Goal: Information Seeking & Learning: Learn about a topic

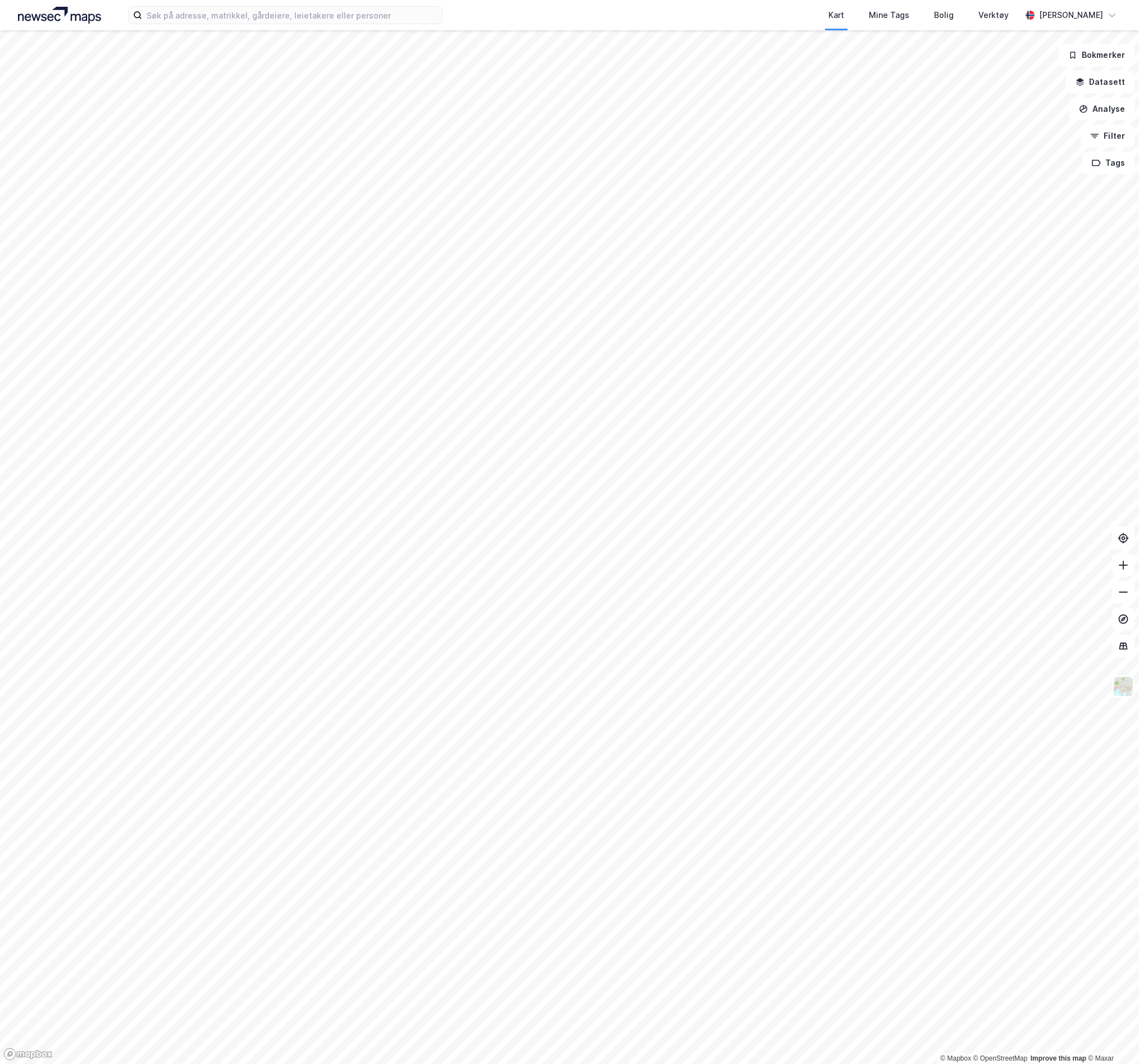
click at [51, 7] on img at bounding box center [59, 14] width 83 height 17
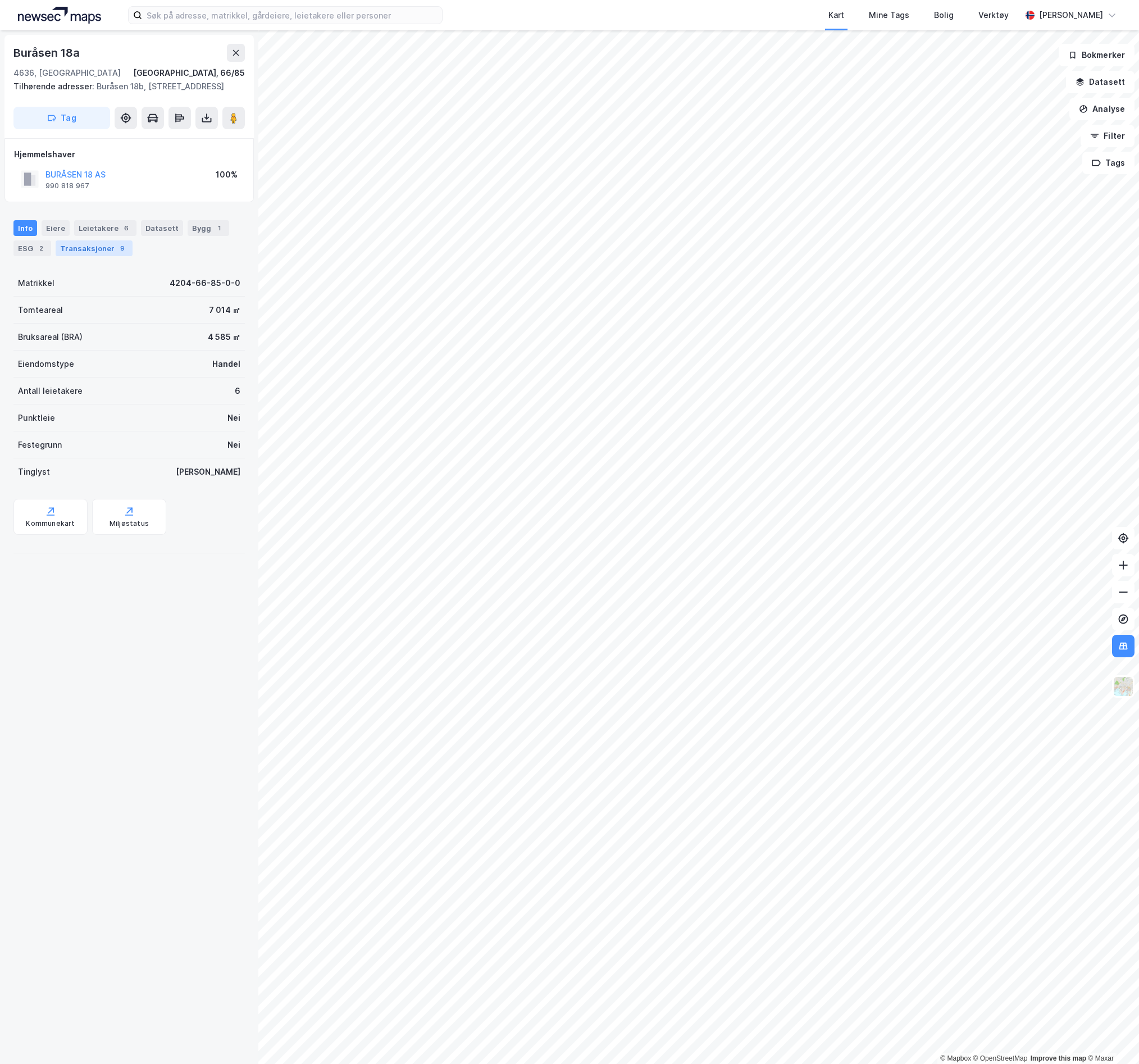
click at [77, 254] on div "Transaksjoner 9" at bounding box center [94, 249] width 77 height 16
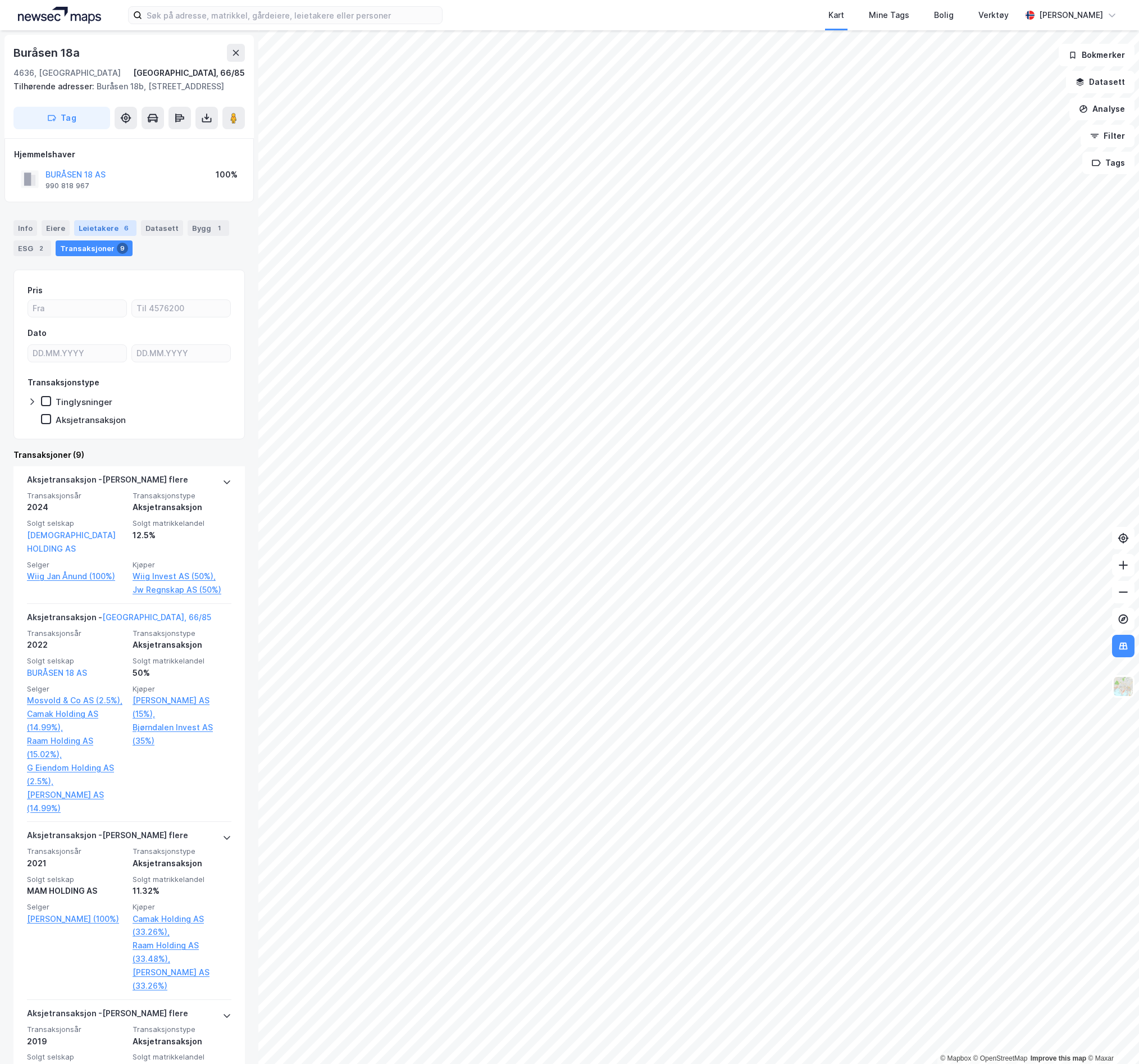
click at [83, 236] on div "Leietakere 6" at bounding box center [105, 229] width 63 height 16
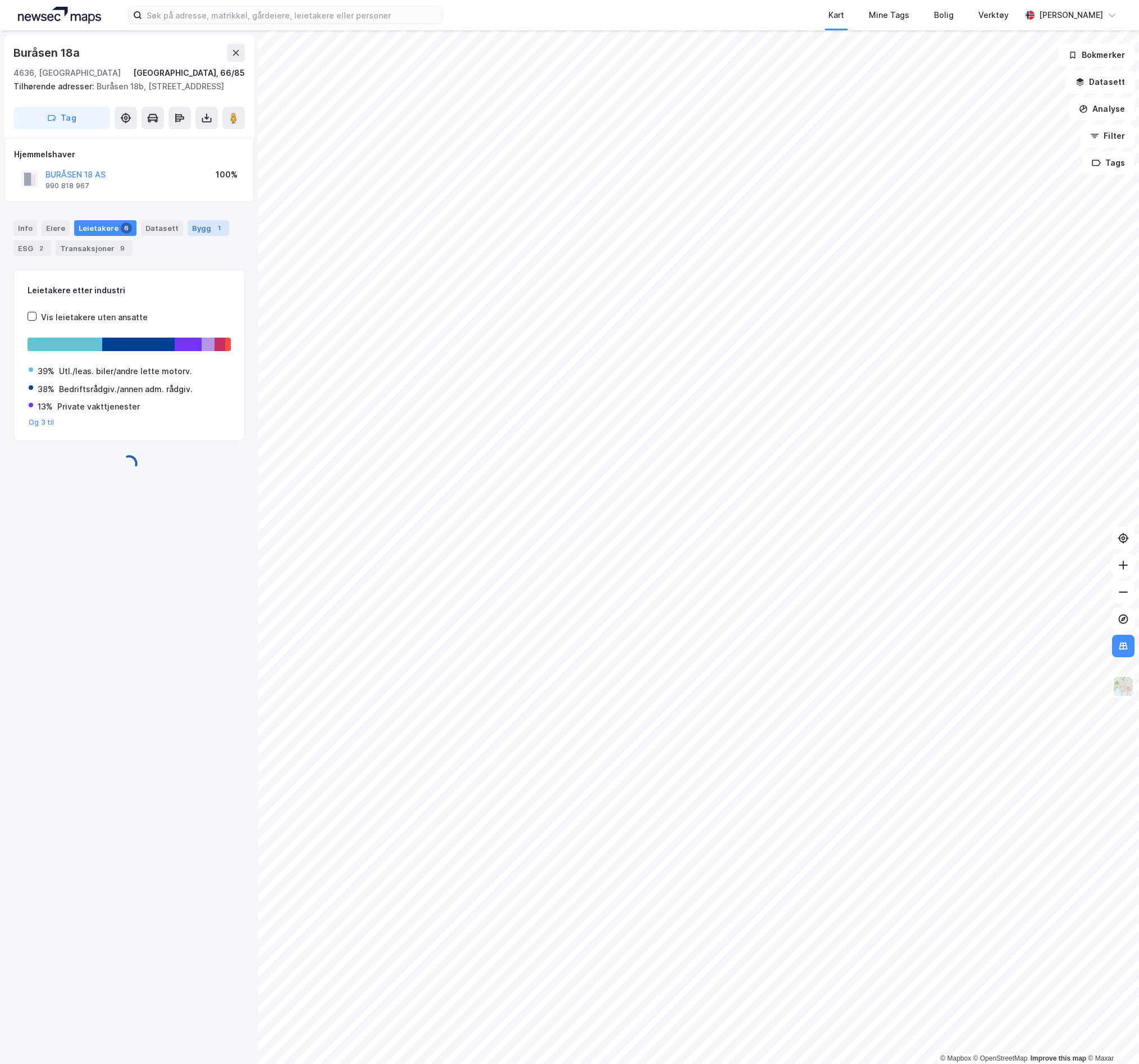
click at [200, 236] on div "Bygg 1" at bounding box center [208, 229] width 42 height 16
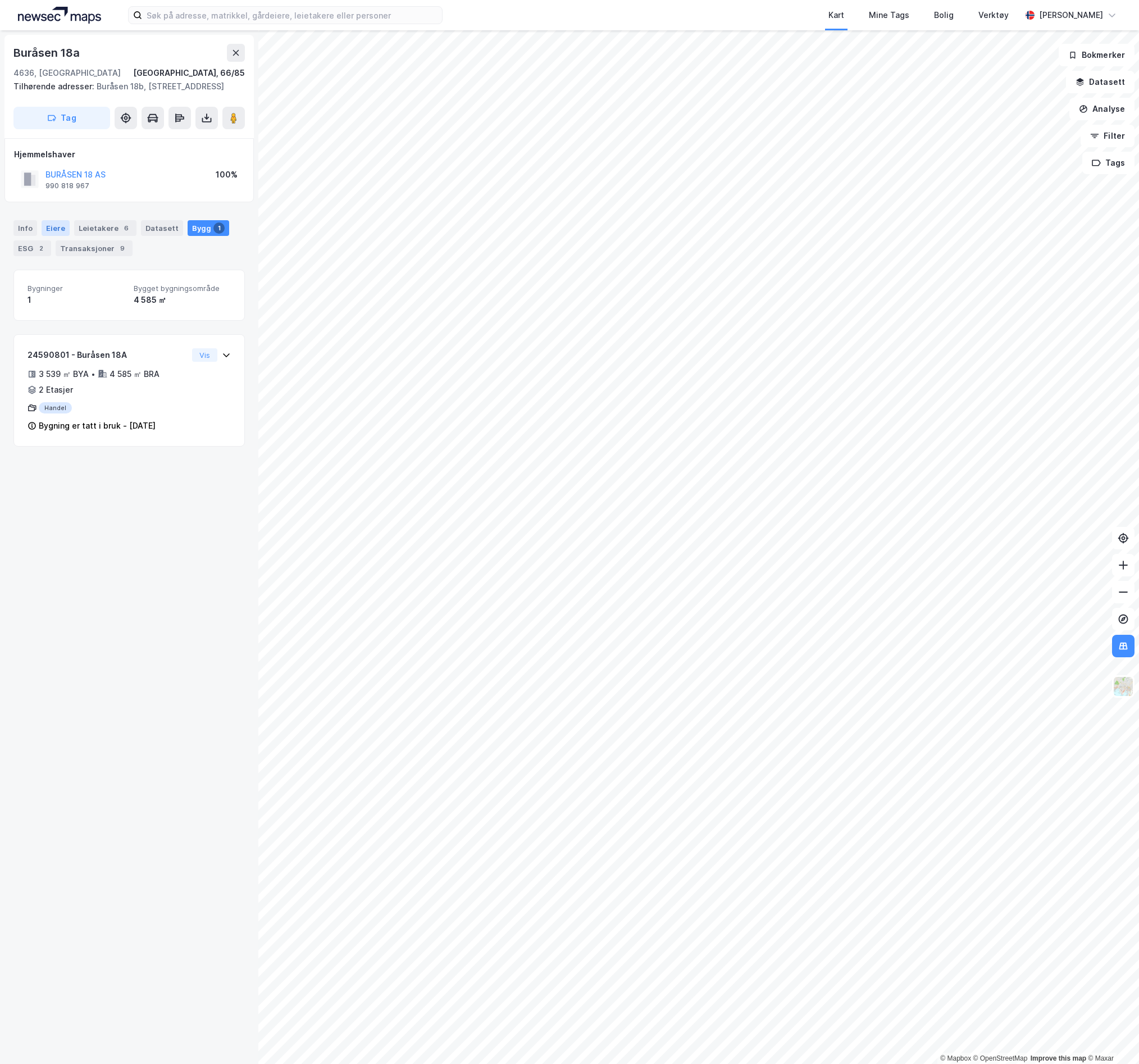
click at [49, 236] on div "Eiere" at bounding box center [55, 229] width 28 height 16
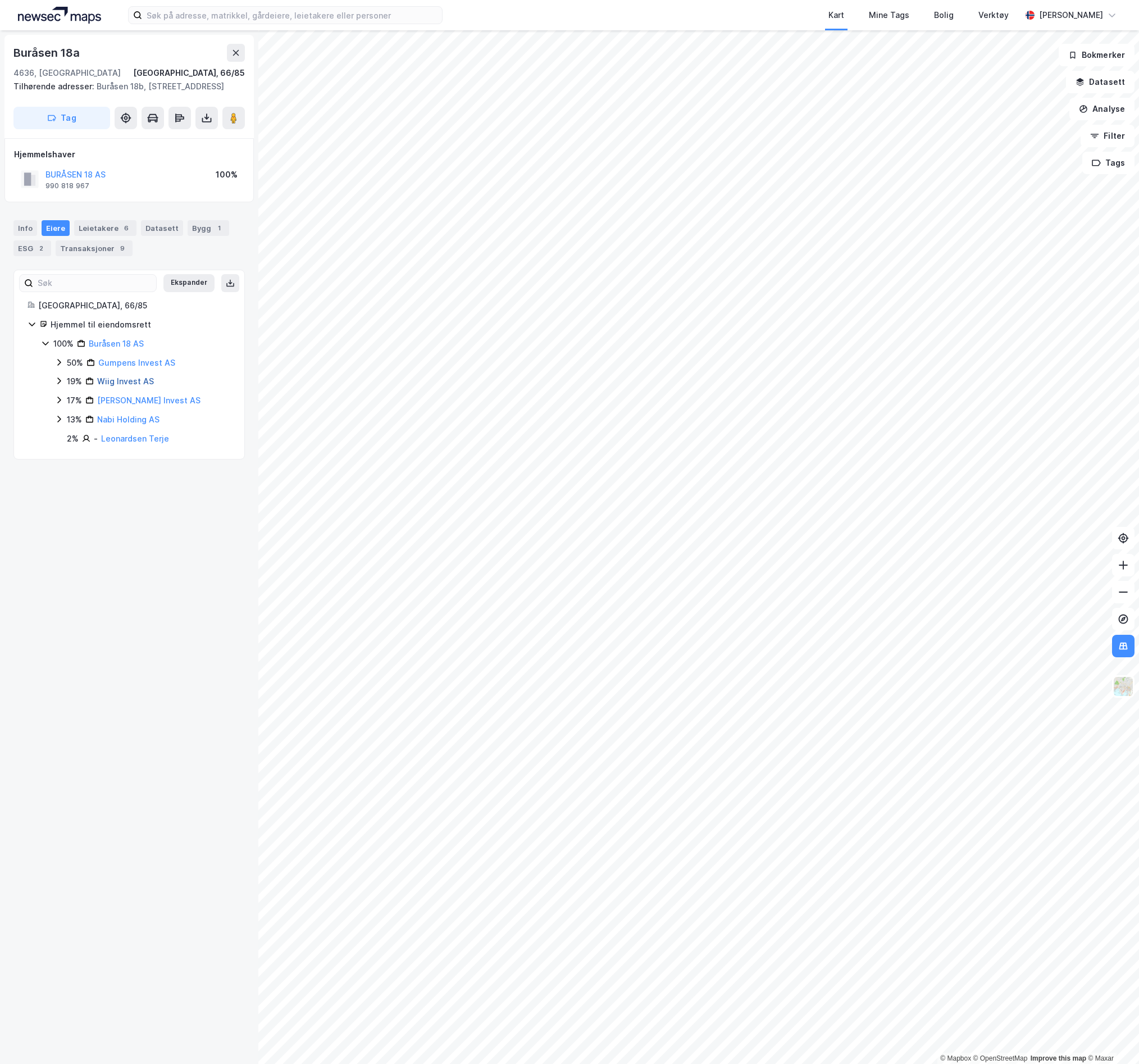
click at [99, 386] on link "Wiig Invest AS" at bounding box center [125, 382] width 57 height 10
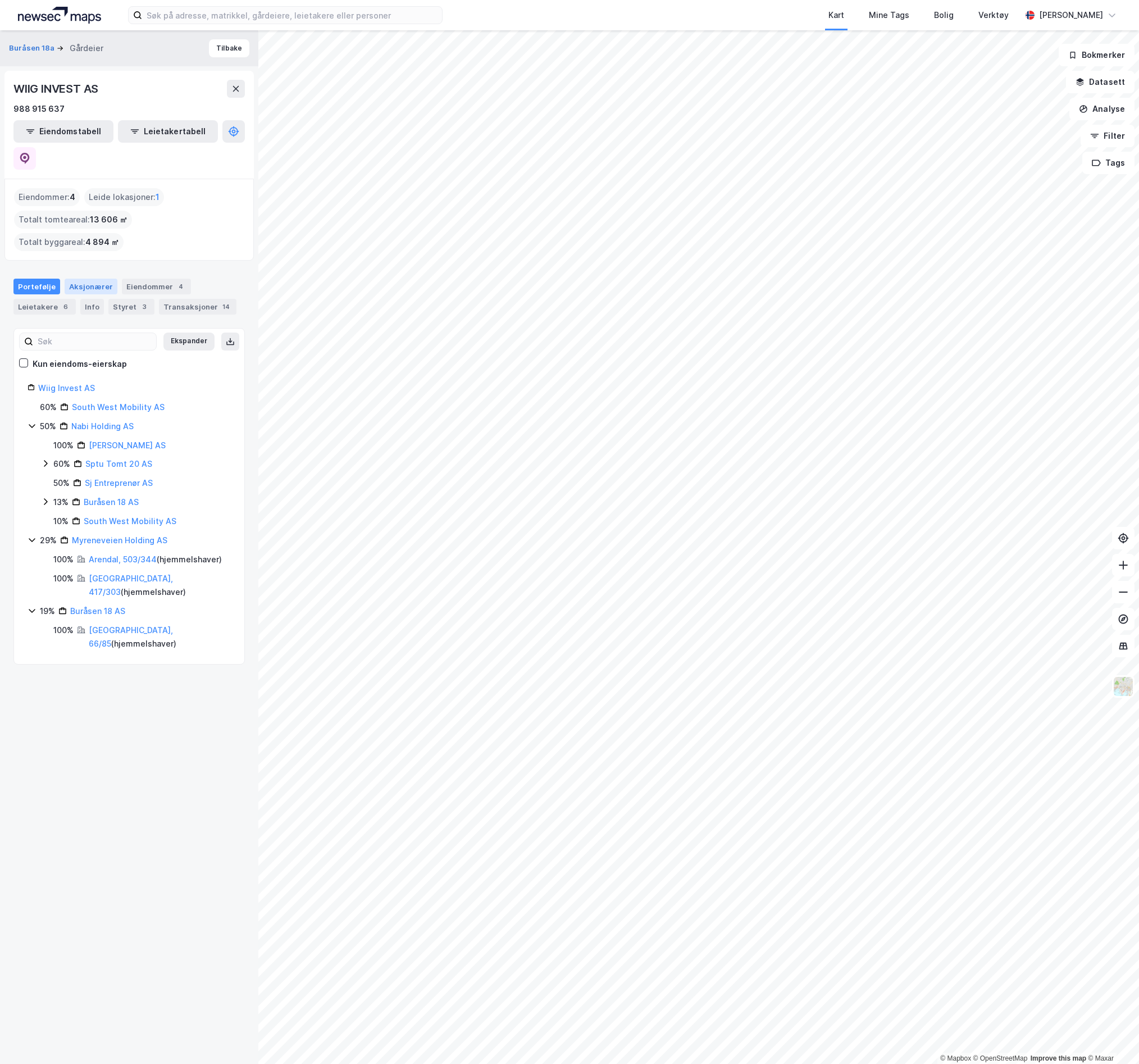
click at [91, 279] on div "Aksjonærer" at bounding box center [91, 287] width 53 height 16
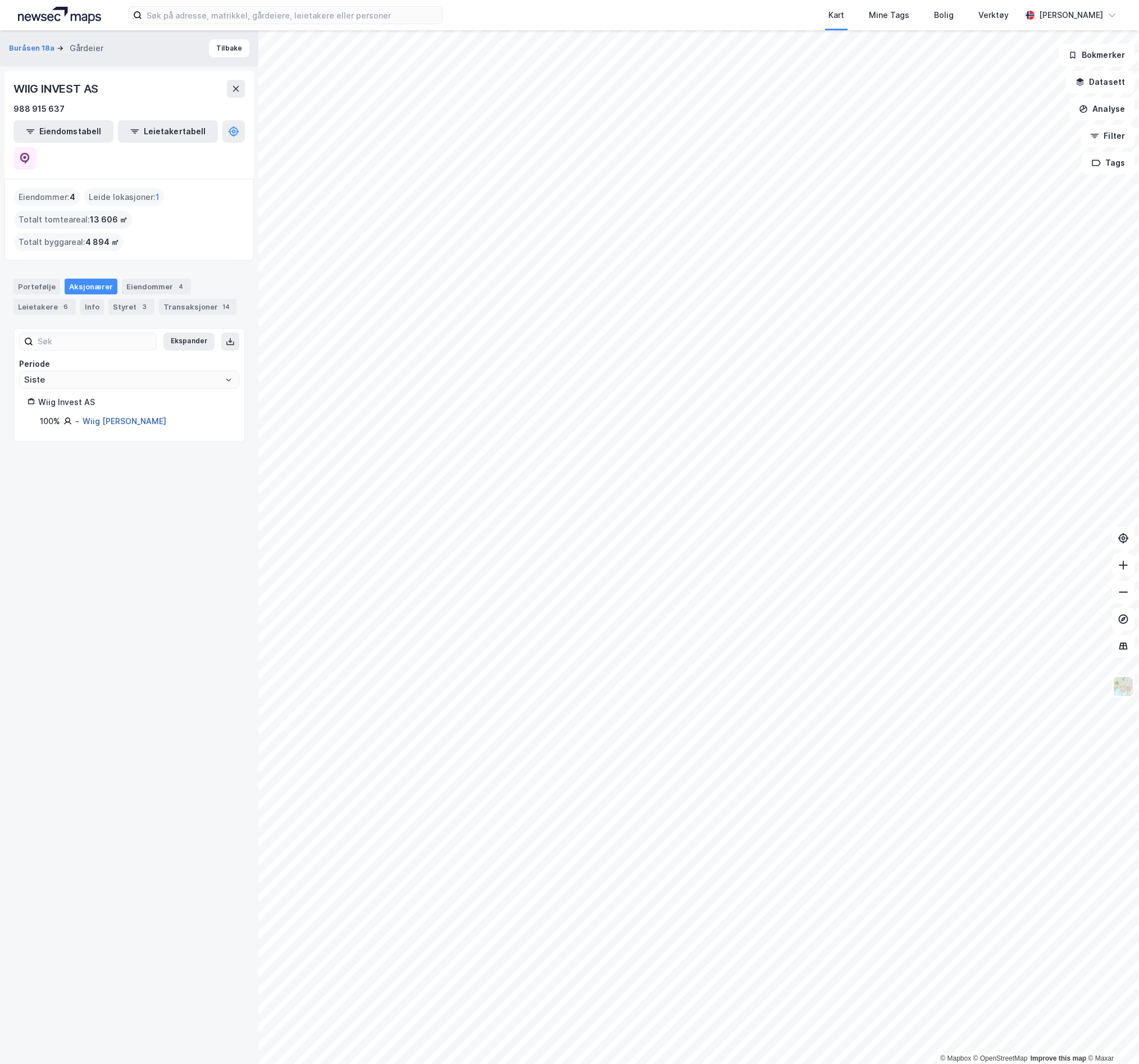
click at [99, 416] on link "Wiig [PERSON_NAME]" at bounding box center [124, 421] width 83 height 10
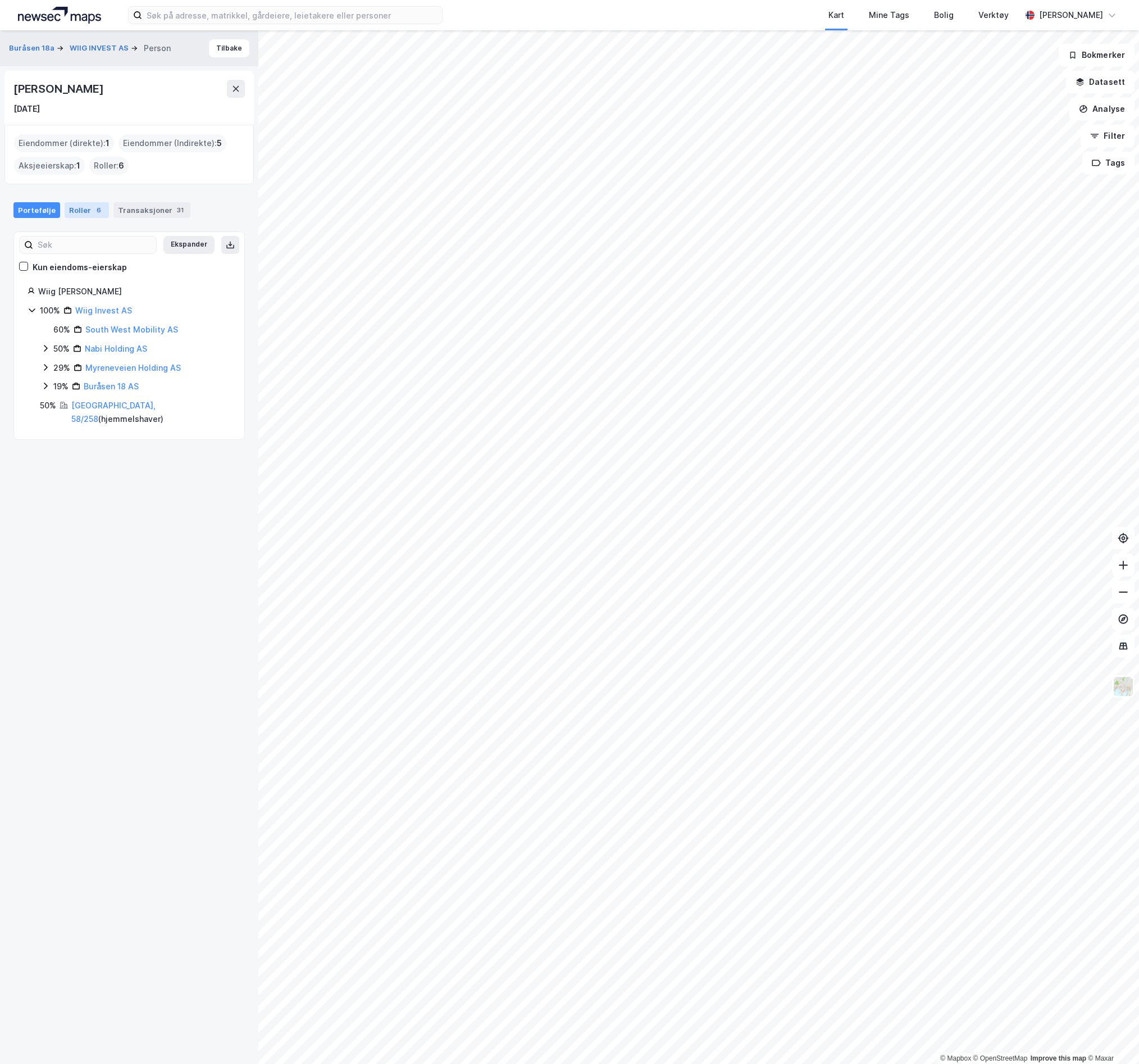
click at [93, 209] on div "6" at bounding box center [99, 210] width 11 height 11
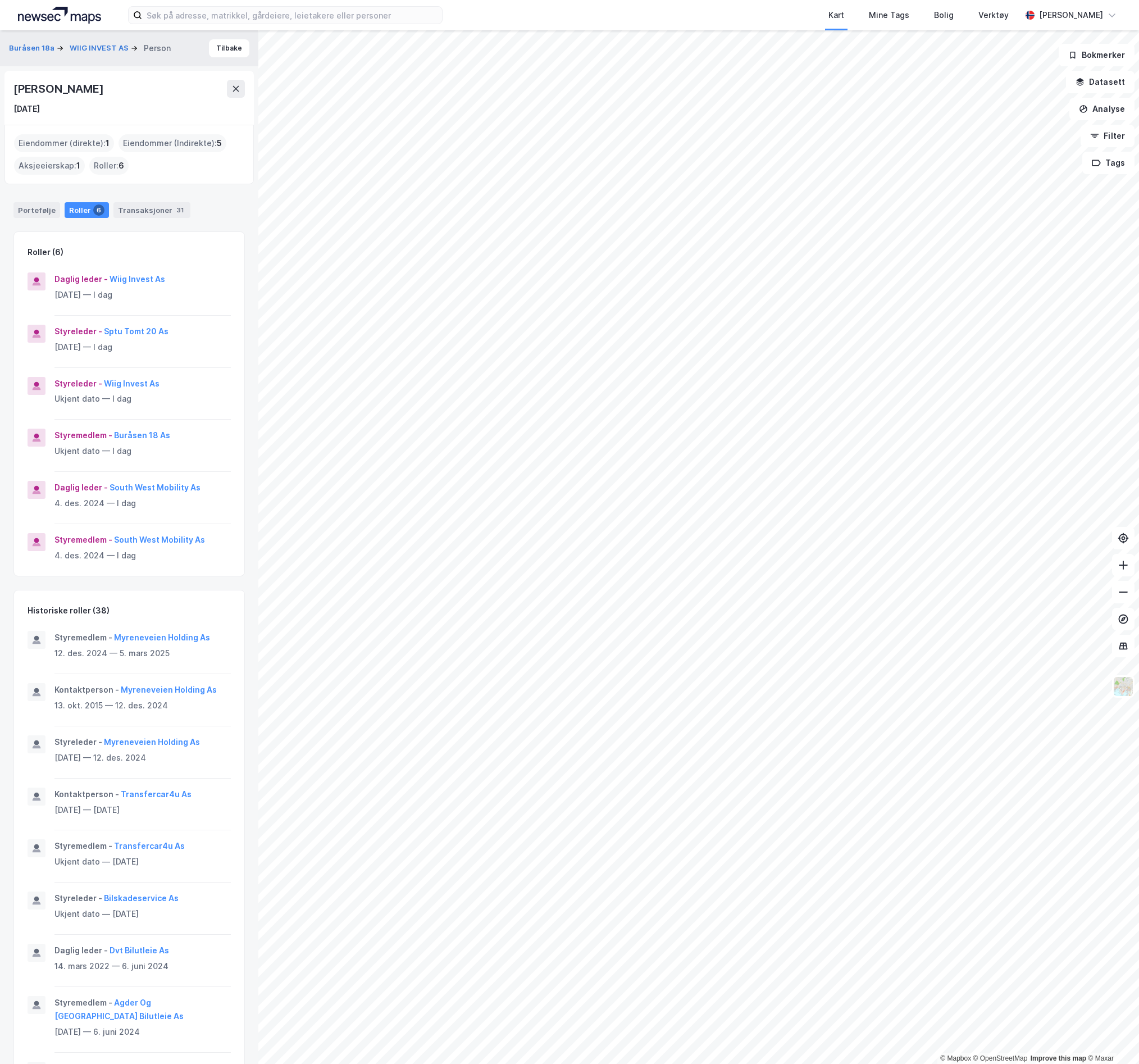
click at [65, 21] on img at bounding box center [59, 14] width 83 height 17
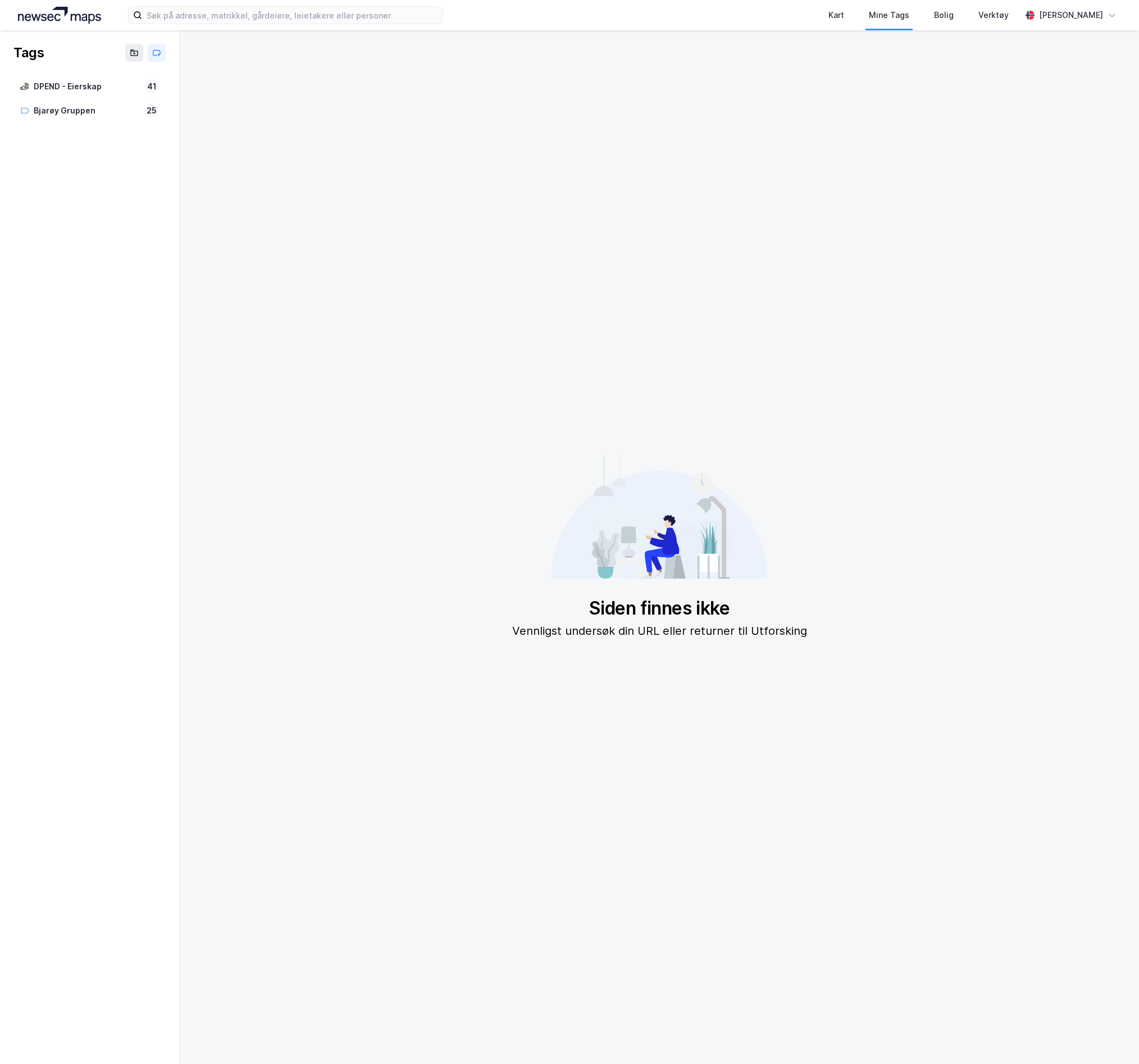
click at [99, 13] on img at bounding box center [59, 14] width 83 height 17
